Goal: Use online tool/utility: Use online tool/utility

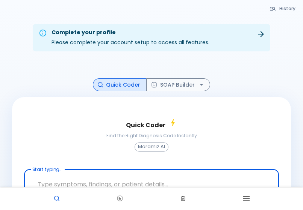
scroll to position [2, 0]
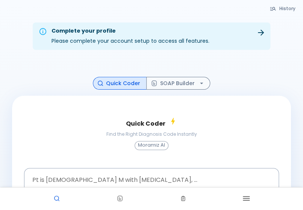
click at [106, 138] on span "Find the Right Diagnosis Code Instantly" at bounding box center [151, 135] width 91 height 8
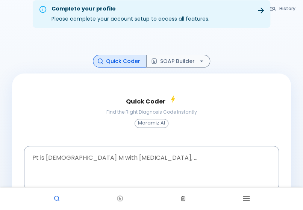
scroll to position [55, 0]
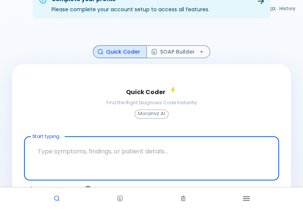
click at [139, 147] on textarea at bounding box center [151, 153] width 244 height 26
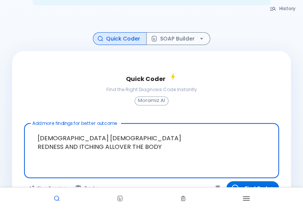
scroll to position [69, 0]
type textarea "[DEMOGRAPHIC_DATA] [DEMOGRAPHIC_DATA] REDNESS AND ITCHING ALLOVER THE BODY"
click at [203, 32] on button "SOAP Builder" at bounding box center [178, 38] width 64 height 13
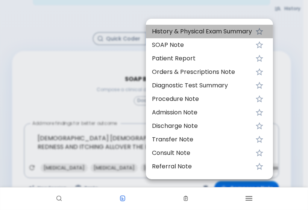
click at [202, 33] on span "History & Physical Exam Summary" at bounding box center [202, 31] width 100 height 9
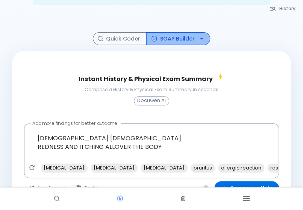
click at [205, 35] on icon "button" at bounding box center [202, 39] width 8 height 8
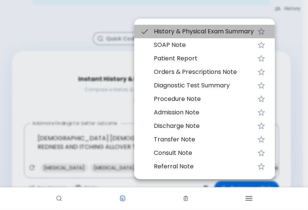
click at [203, 33] on span "History & Physical Exam Summary" at bounding box center [204, 31] width 100 height 9
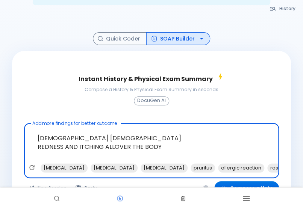
click at [195, 147] on textarea "[DEMOGRAPHIC_DATA] [DEMOGRAPHIC_DATA] REDNESS AND ITCHING ALLOVER THE BODY" at bounding box center [151, 145] width 244 height 37
click at [220, 185] on icon "button" at bounding box center [223, 189] width 8 height 8
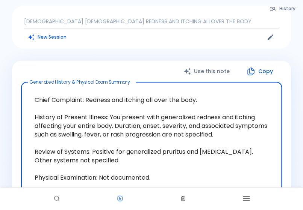
scroll to position [69, 0]
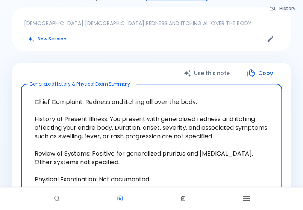
drag, startPoint x: 108, startPoint y: 148, endPoint x: 100, endPoint y: 133, distance: 16.6
drag, startPoint x: 98, startPoint y: 124, endPoint x: 197, endPoint y: 124, distance: 98.4
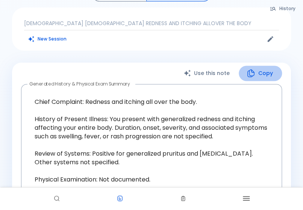
click at [250, 78] on icon "button" at bounding box center [250, 73] width 9 height 9
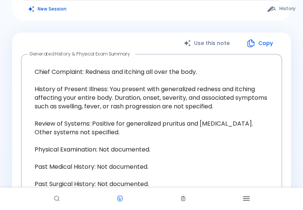
scroll to position [39, 0]
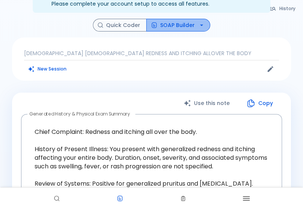
click at [205, 29] on icon "button" at bounding box center [202, 25] width 8 height 8
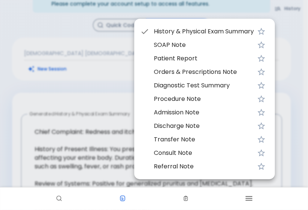
click at [105, 87] on div at bounding box center [154, 105] width 308 height 210
